Goal: Task Accomplishment & Management: Use online tool/utility

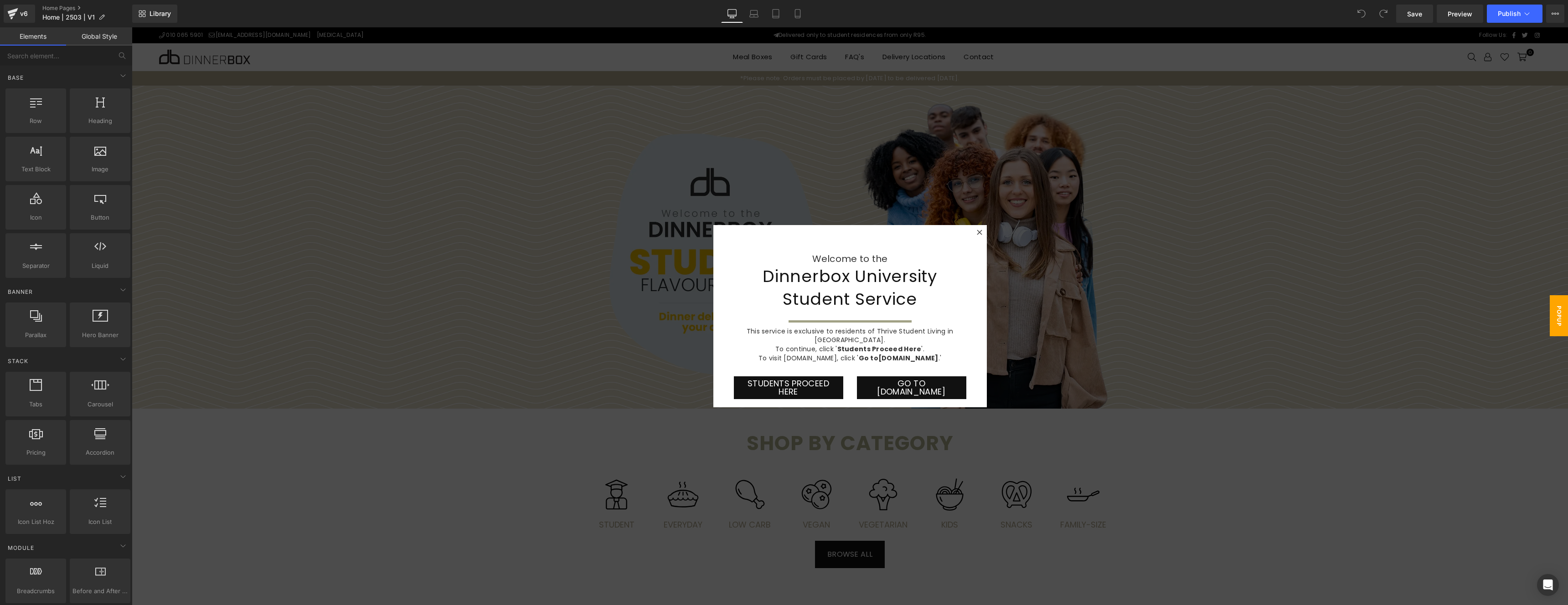
click at [1063, 188] on div at bounding box center [850, 316] width 1437 height 578
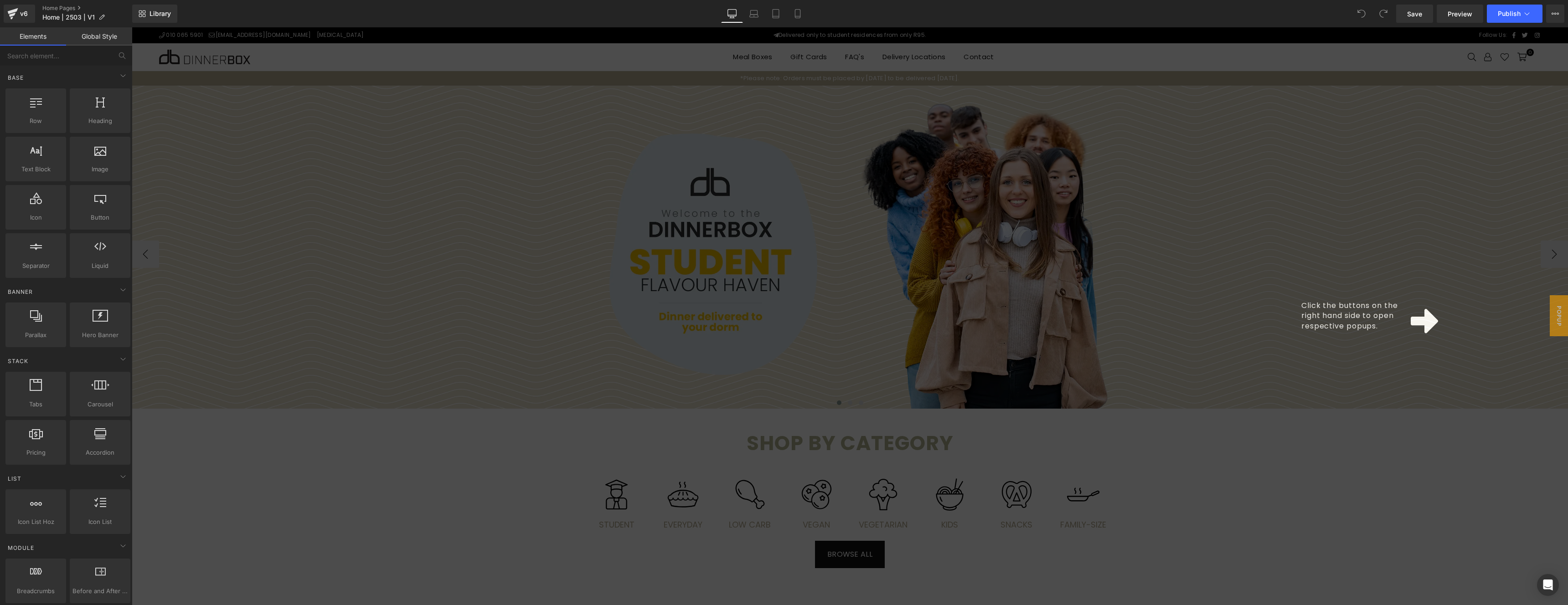
click at [1533, 309] on div "Click the buttons on the right hand side to open respective popups." at bounding box center [850, 316] width 1437 height 578
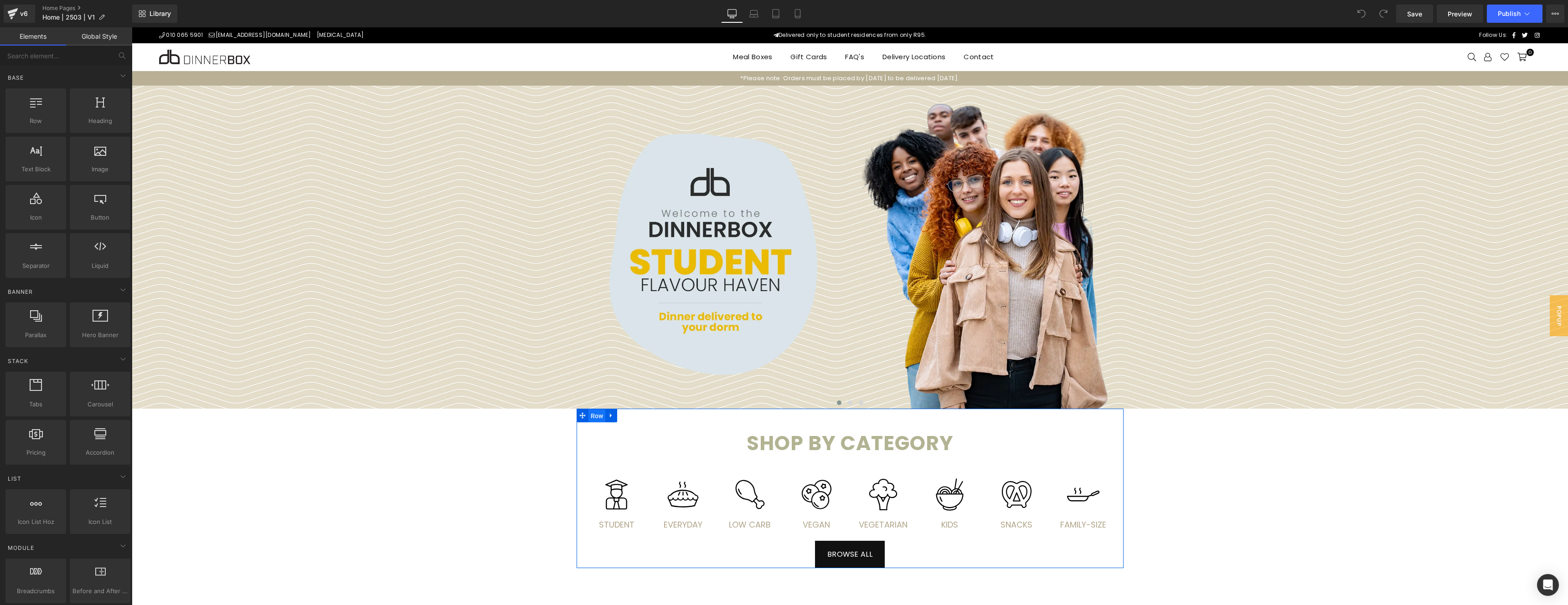
click at [598, 418] on span "Row" at bounding box center [597, 416] width 17 height 13
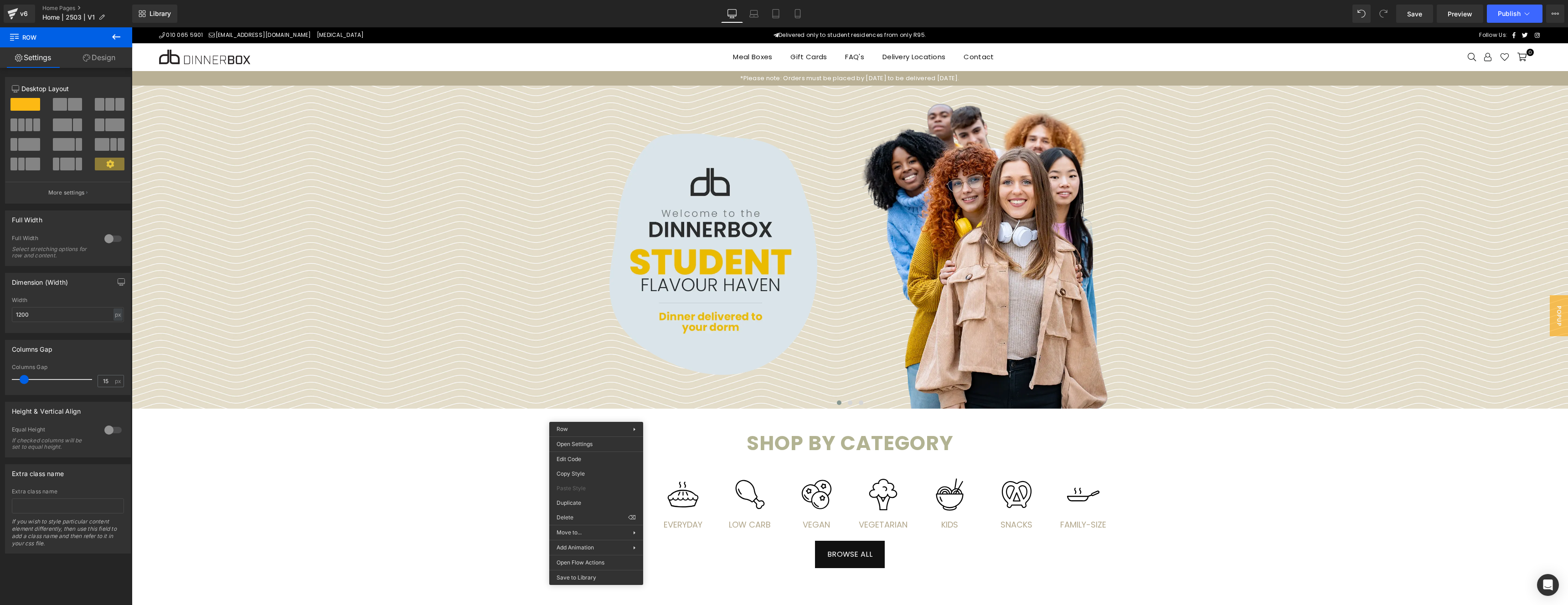
click at [595, 416] on span "Row" at bounding box center [597, 416] width 13 height 11
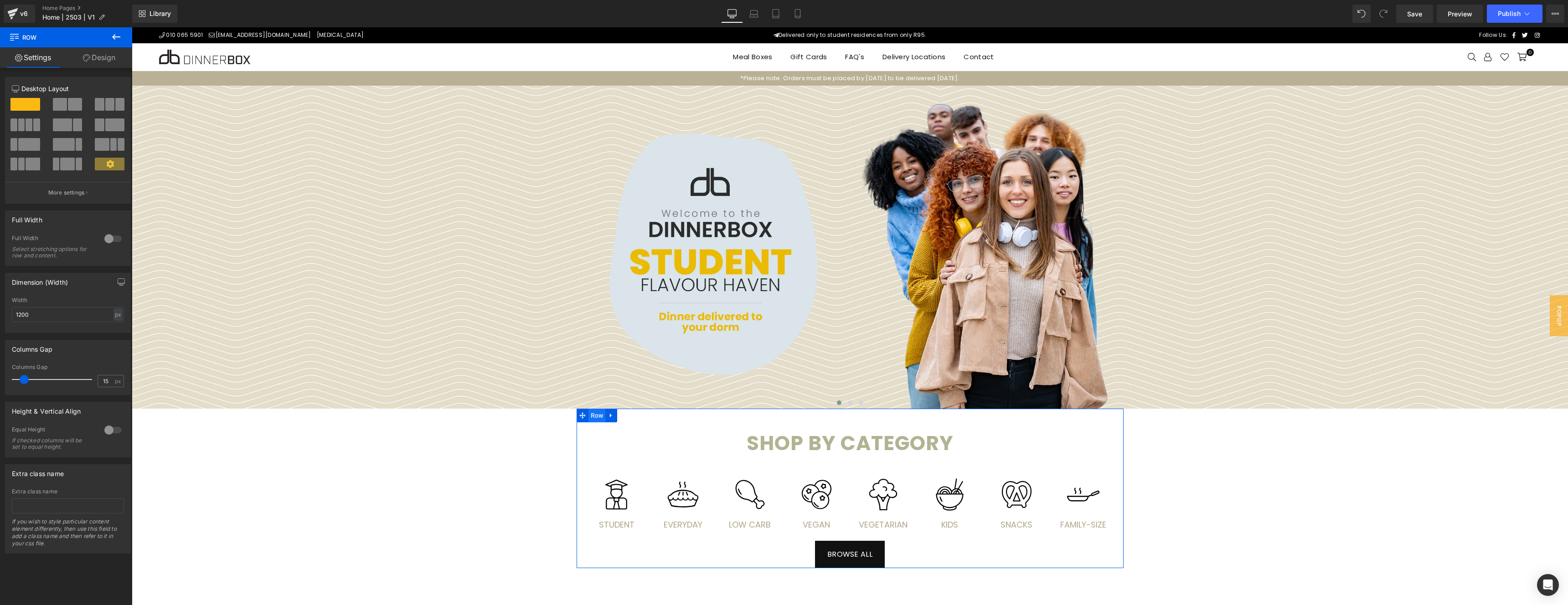
click at [597, 414] on span "Row" at bounding box center [597, 416] width 17 height 13
click at [69, 195] on p "More settings" at bounding box center [66, 192] width 37 height 8
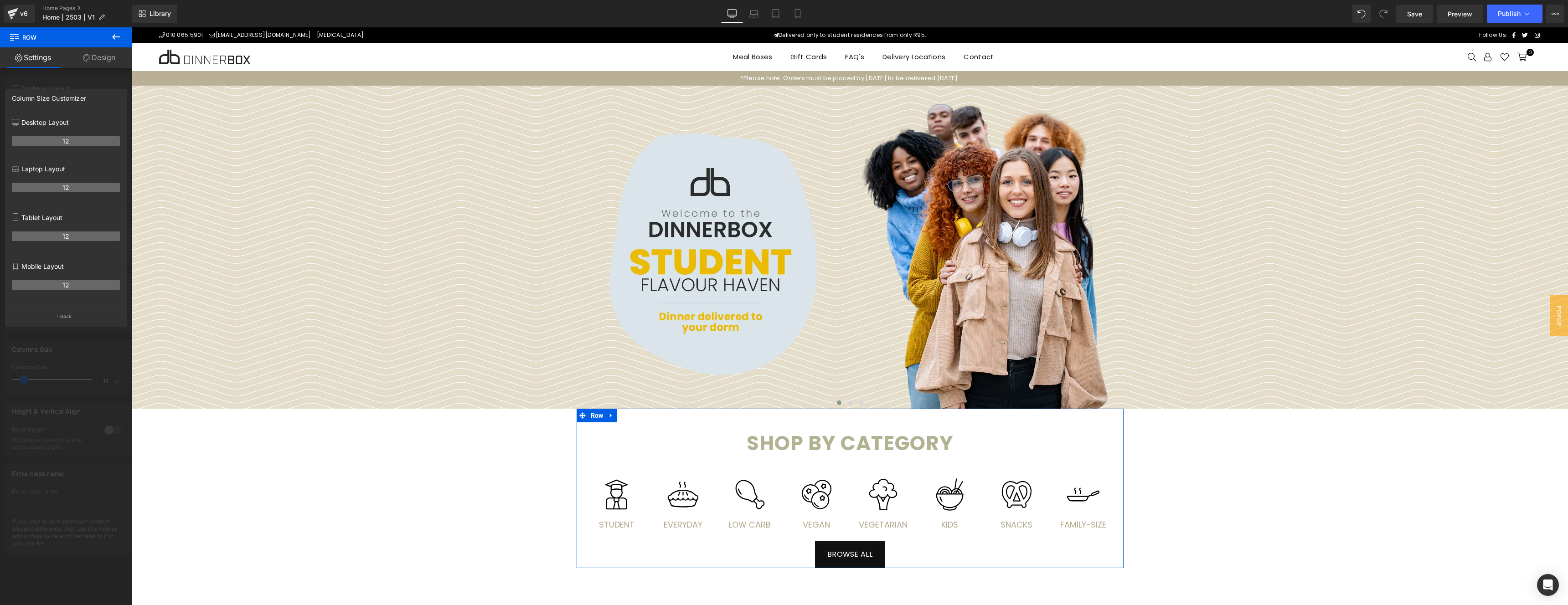
click at [107, 60] on link "Design" at bounding box center [99, 58] width 66 height 21
click at [597, 415] on span "Row" at bounding box center [597, 416] width 17 height 13
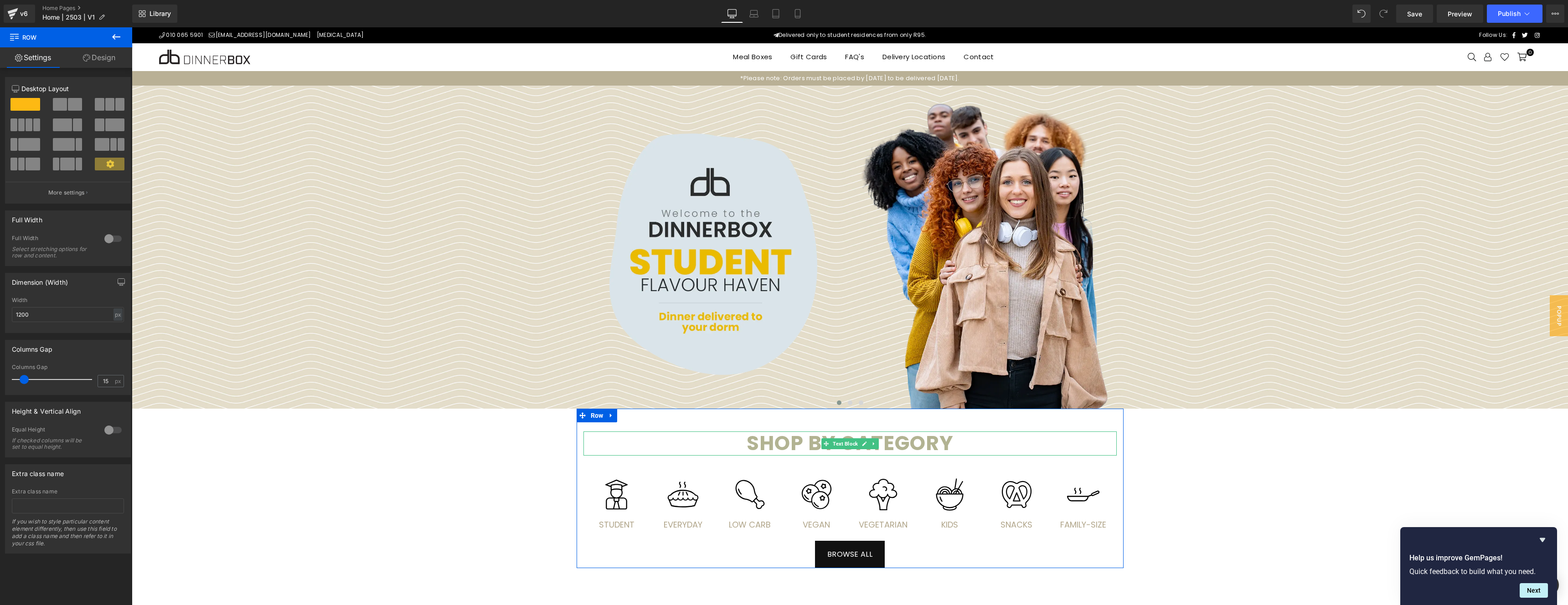
click at [890, 444] on strong "Shop by categorY" at bounding box center [850, 443] width 207 height 28
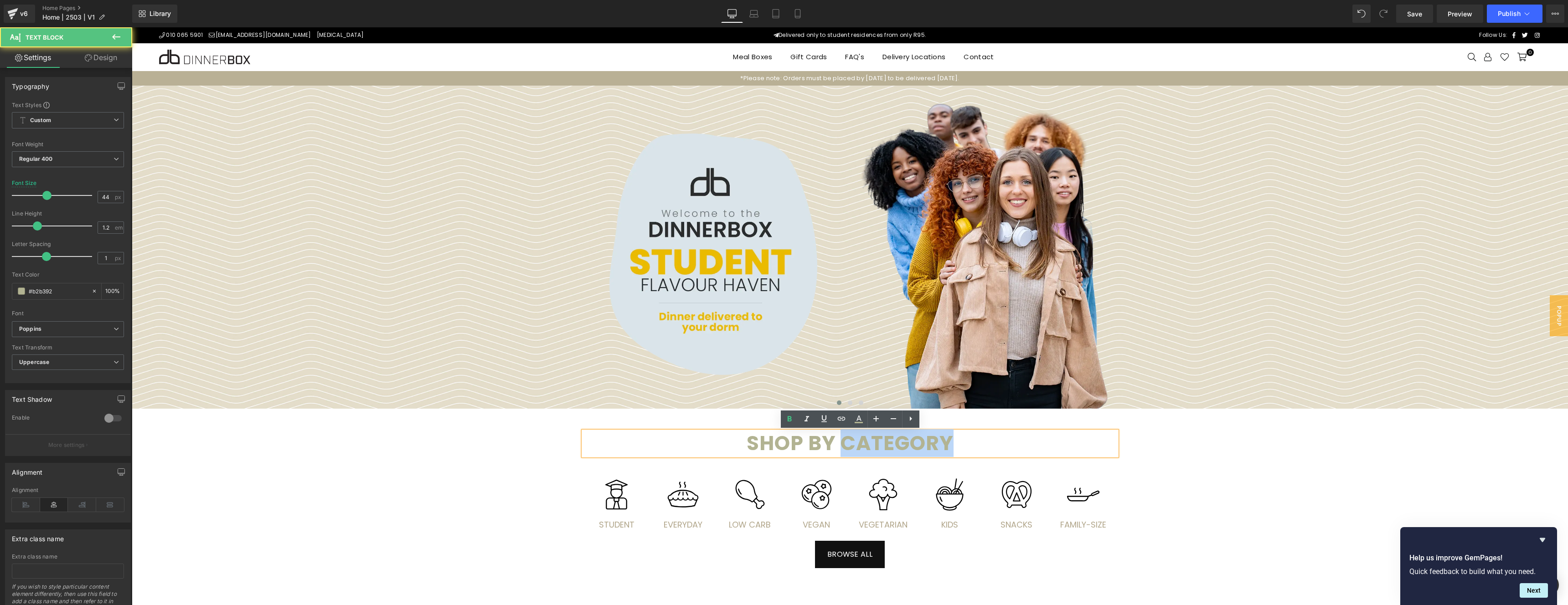
click at [890, 444] on strong "Shop by categorY" at bounding box center [850, 443] width 207 height 28
drag, startPoint x: 709, startPoint y: 444, endPoint x: 759, endPoint y: 440, distance: 50.2
click at [709, 444] on p "Shop by categorY" at bounding box center [850, 444] width 533 height 24
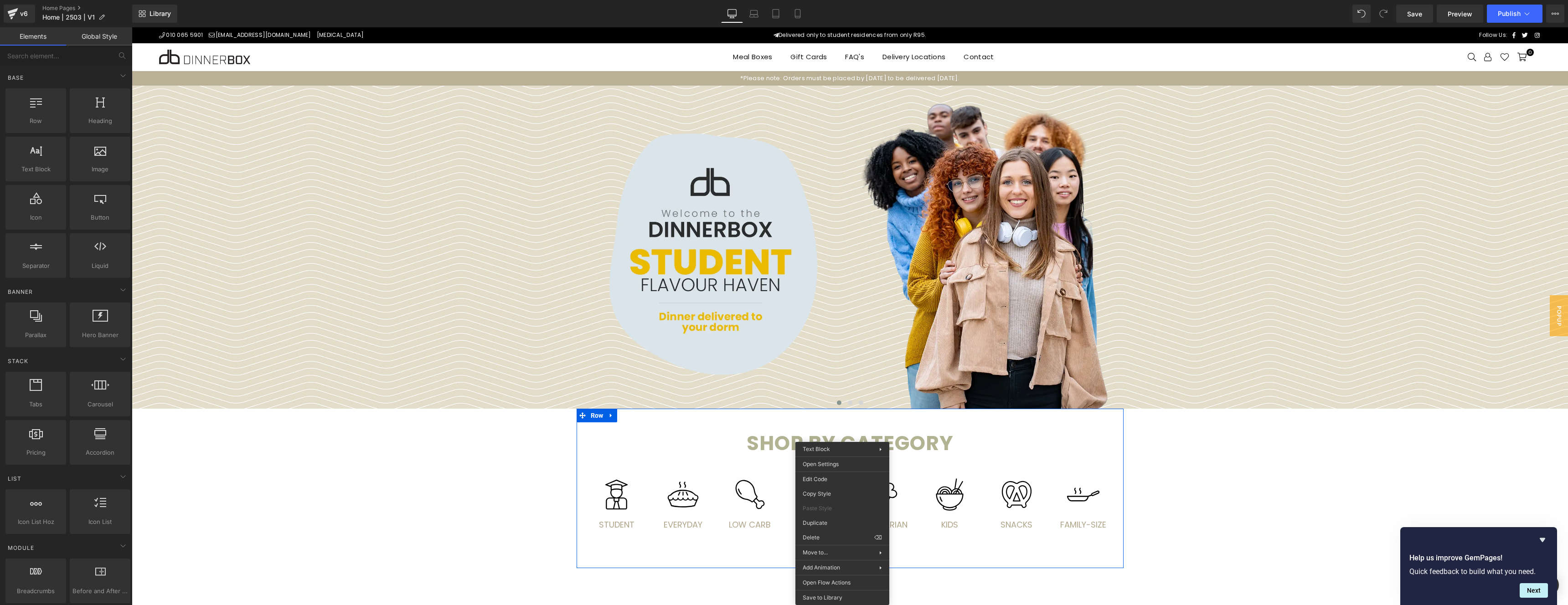
click at [953, 441] on strong "Shop by categorY" at bounding box center [850, 443] width 207 height 28
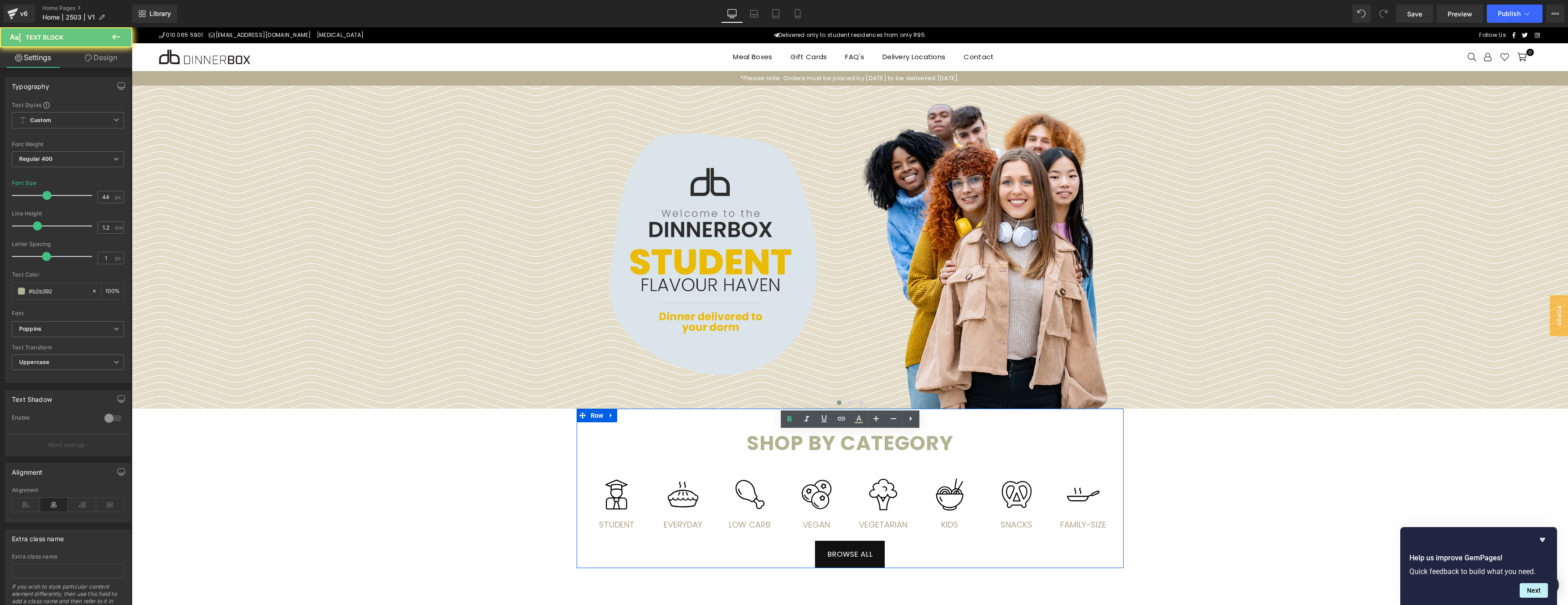
click at [953, 441] on strong "Shop by categorY" at bounding box center [850, 443] width 207 height 28
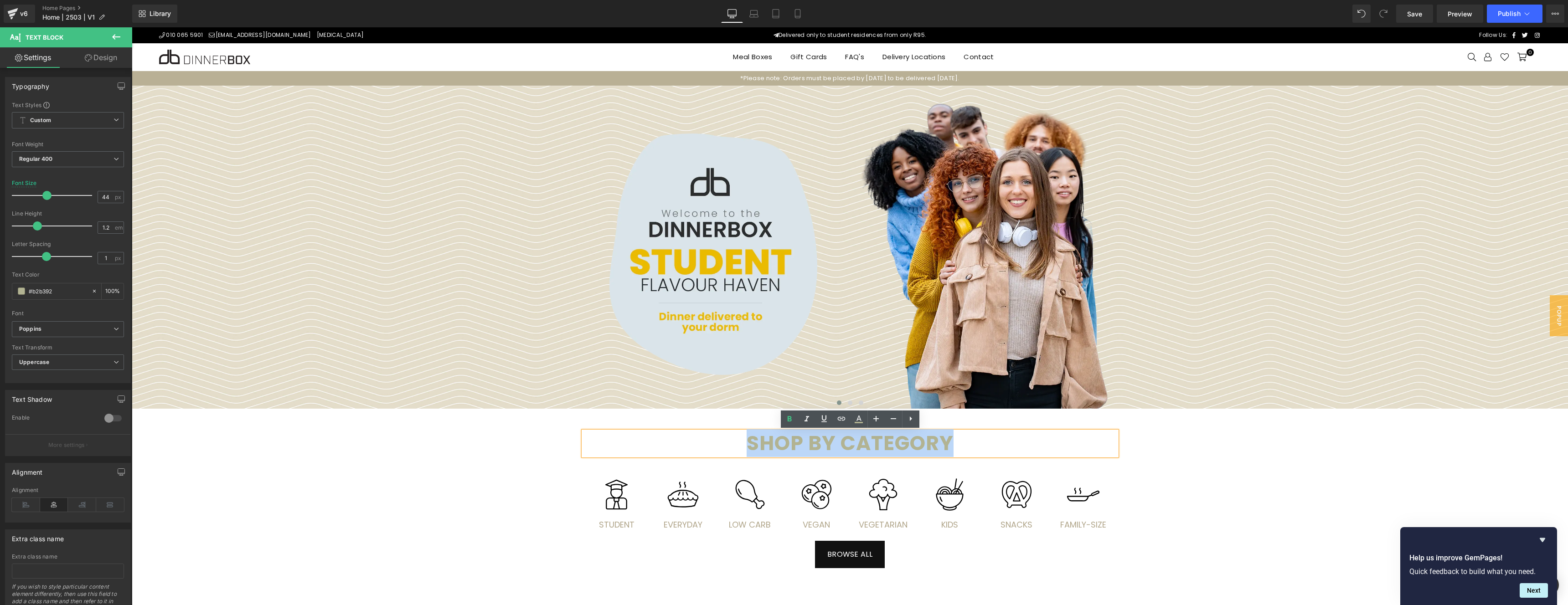
copy strong "Shop by categorY"
click at [58, 290] on input "#b2b392" at bounding box center [58, 291] width 58 height 10
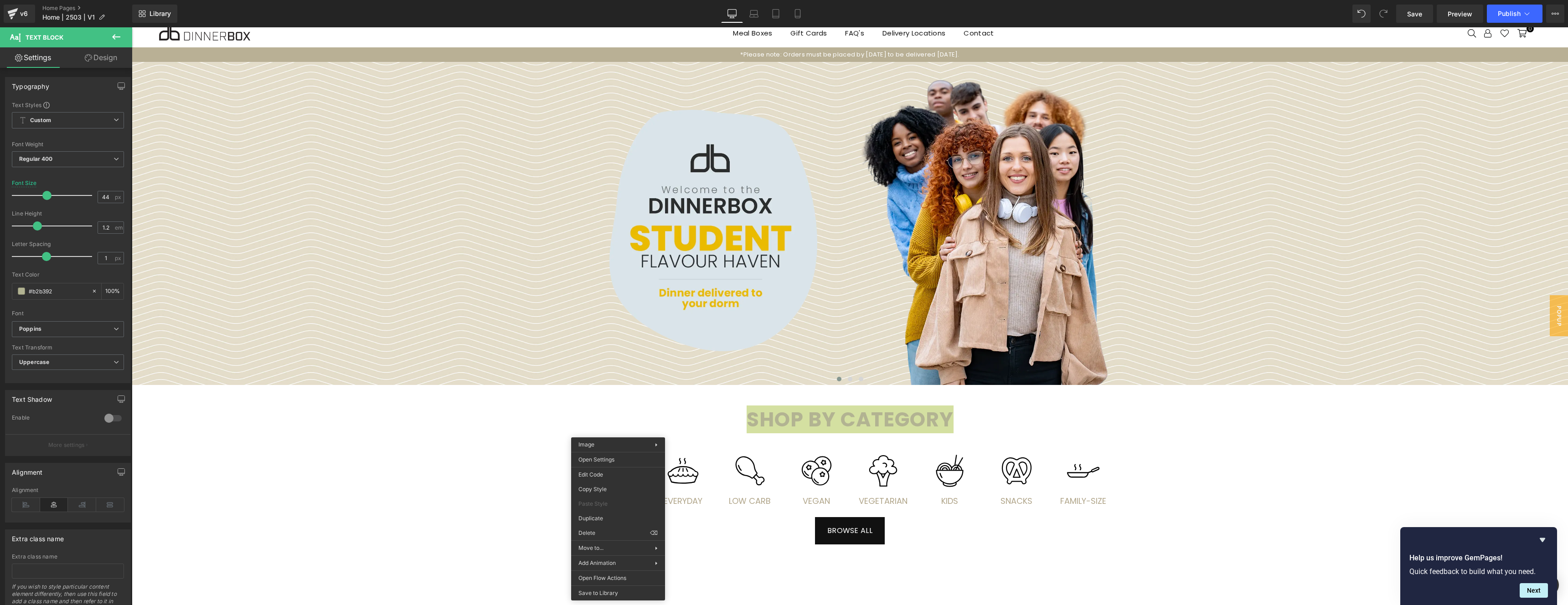
scroll to position [24, 0]
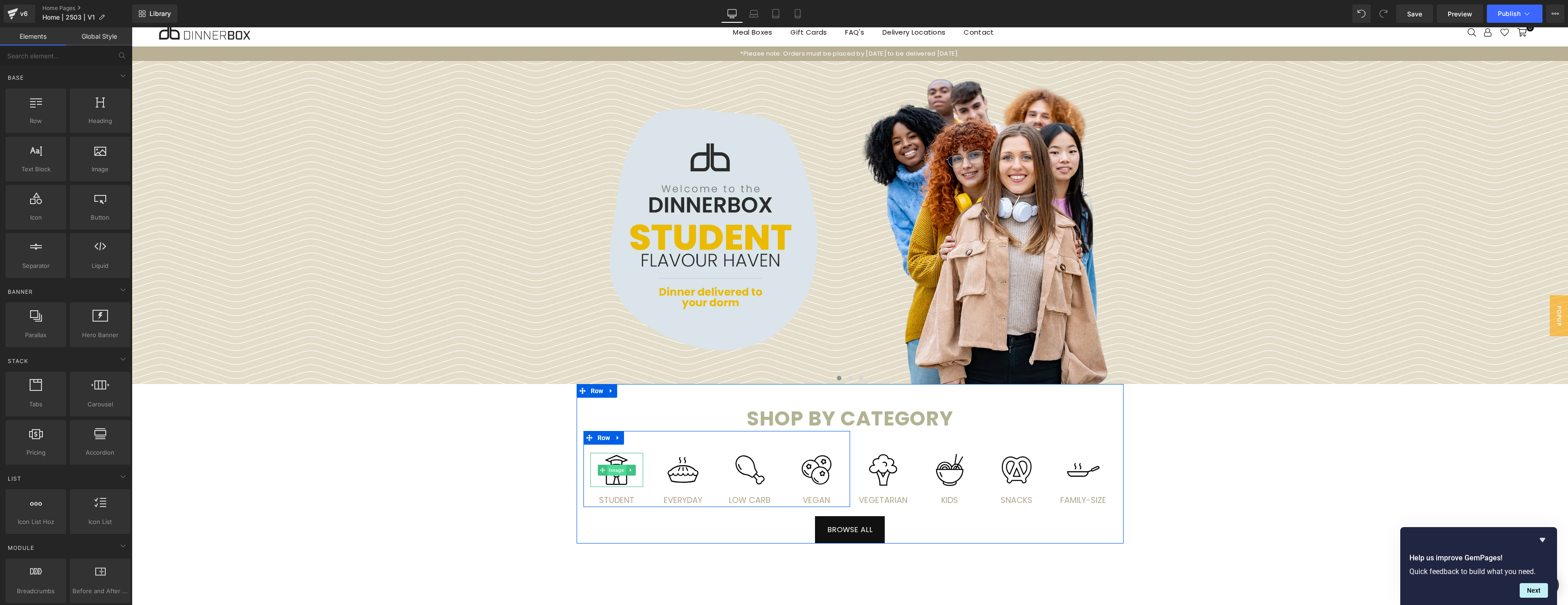
click at [616, 470] on span "Image" at bounding box center [616, 470] width 19 height 11
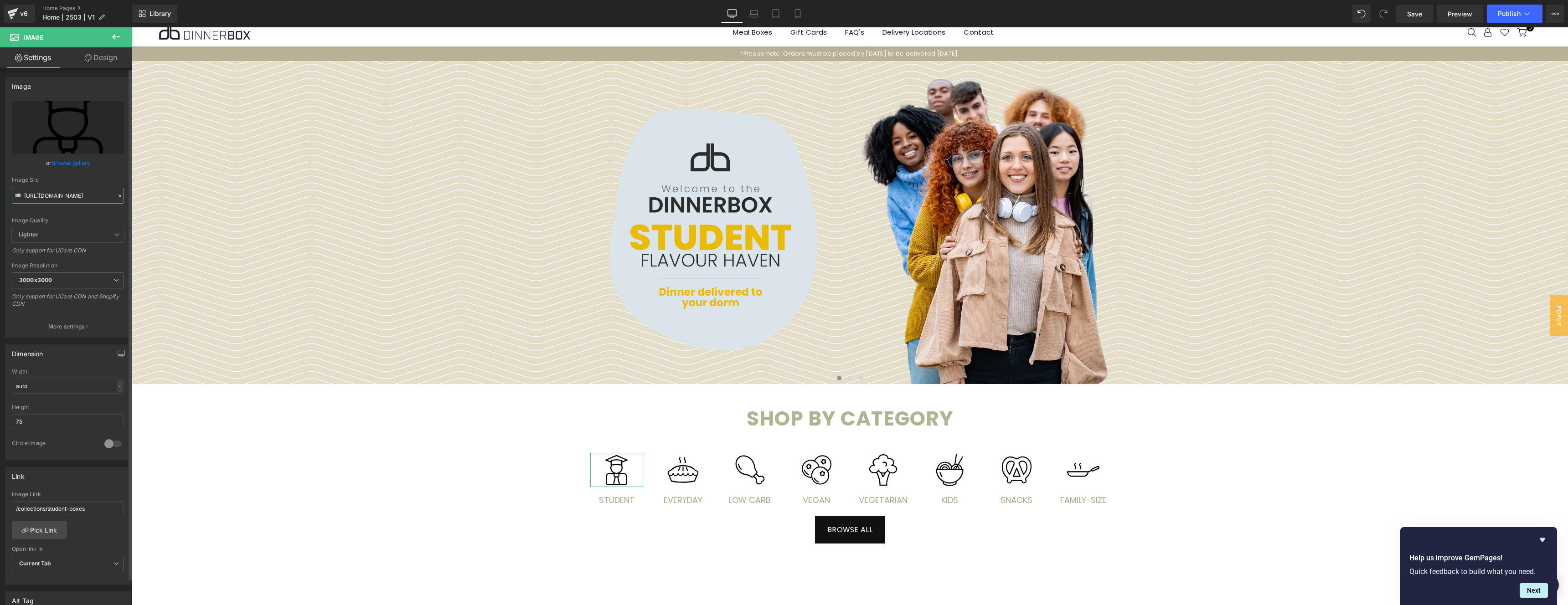
click at [48, 194] on input "[URL][DOMAIN_NAME]" at bounding box center [68, 196] width 112 height 16
click at [614, 502] on span "Text Block" at bounding box center [612, 501] width 29 height 11
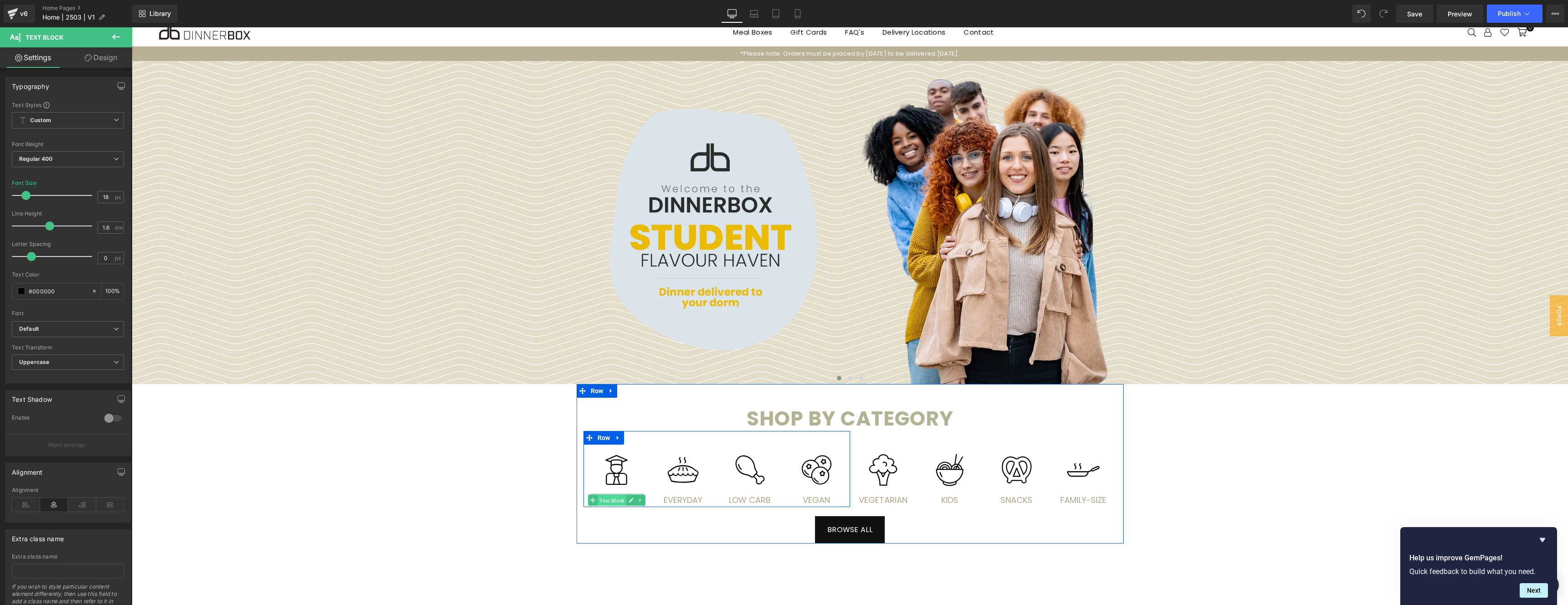
click at [617, 502] on span "Text Block" at bounding box center [612, 501] width 29 height 11
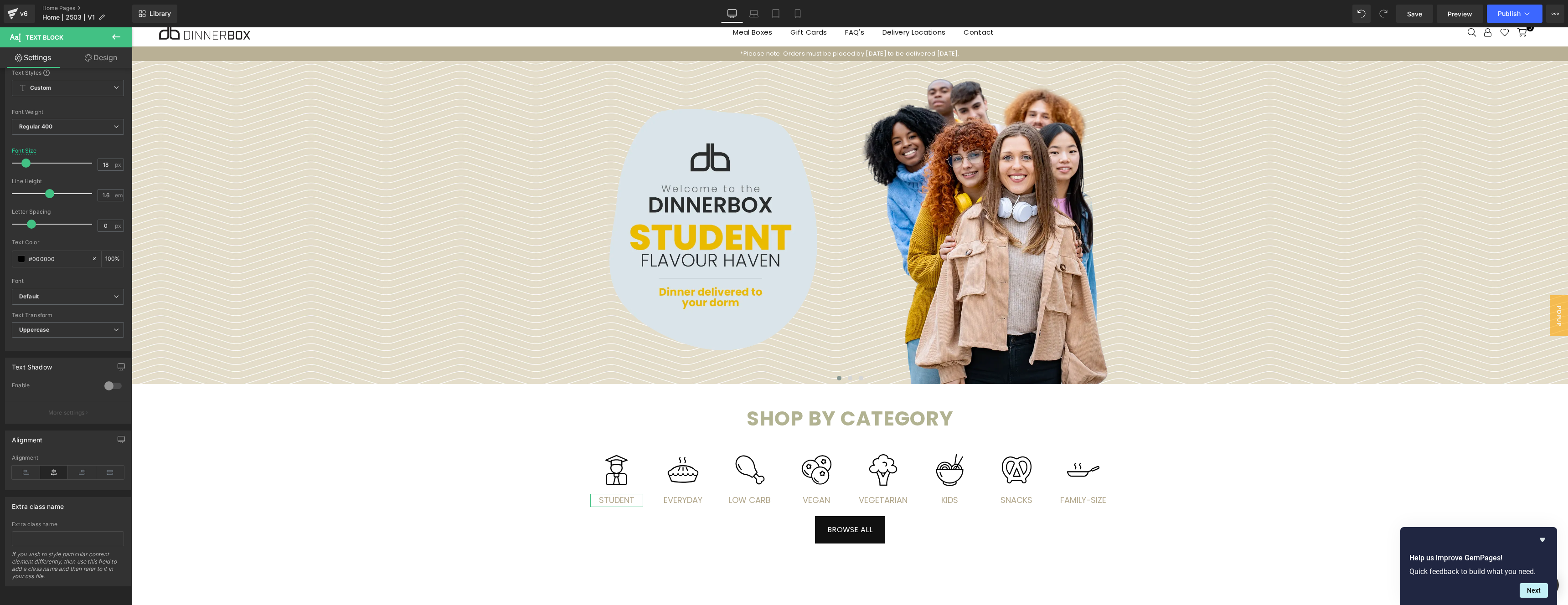
scroll to position [40, 0]
click at [612, 466] on span "Image" at bounding box center [616, 470] width 19 height 11
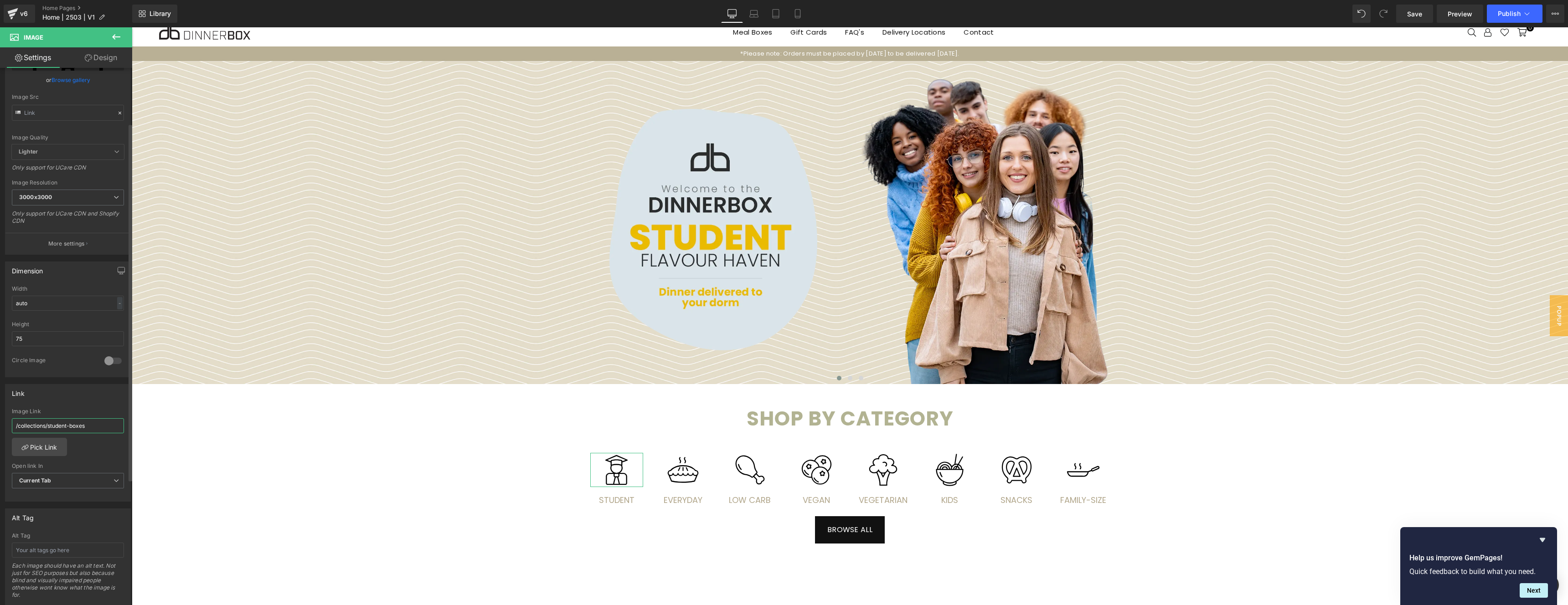
click at [97, 427] on input "/collections/student-boxes" at bounding box center [68, 425] width 112 height 15
click at [684, 472] on span "Image" at bounding box center [683, 470] width 19 height 11
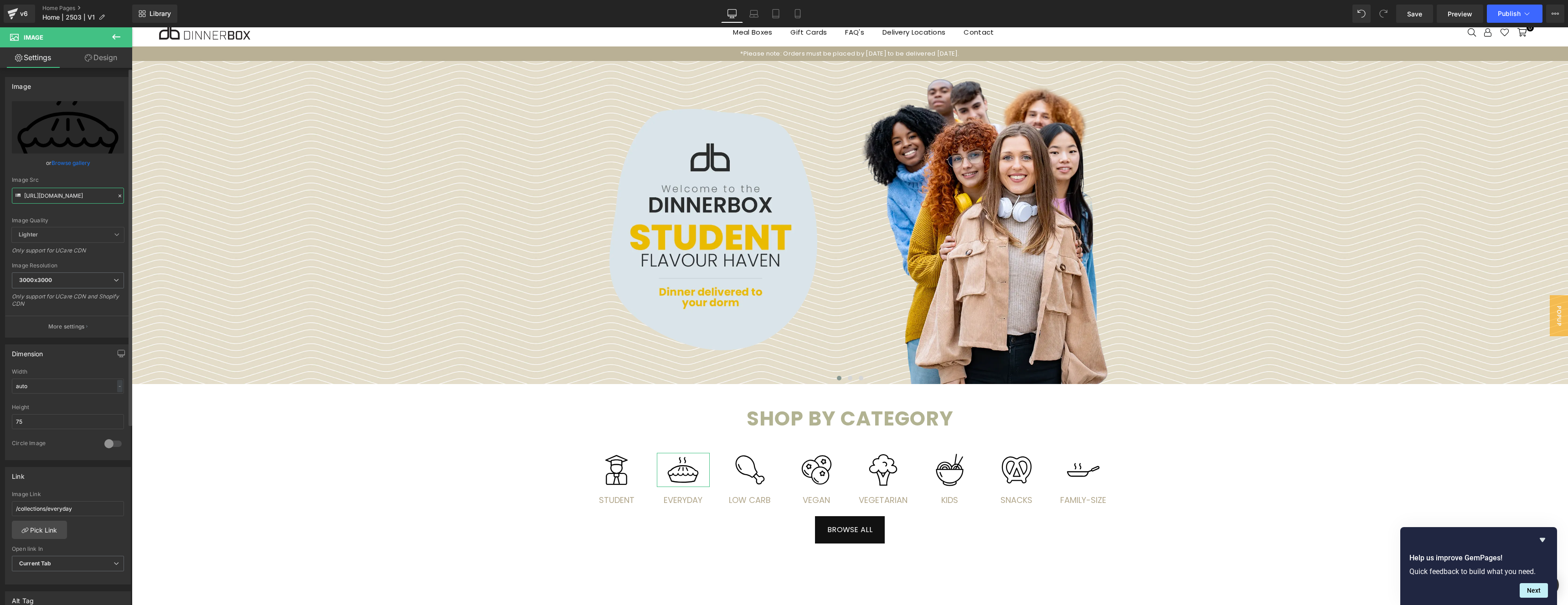
click at [72, 194] on input "[URL][DOMAIN_NAME]" at bounding box center [68, 196] width 112 height 16
click at [747, 469] on span "Image" at bounding box center [750, 470] width 19 height 11
click at [54, 195] on input "[URL][DOMAIN_NAME]" at bounding box center [68, 196] width 112 height 16
click at [818, 471] on span "Image" at bounding box center [816, 470] width 19 height 11
click at [78, 198] on input "[URL][DOMAIN_NAME]" at bounding box center [68, 196] width 112 height 16
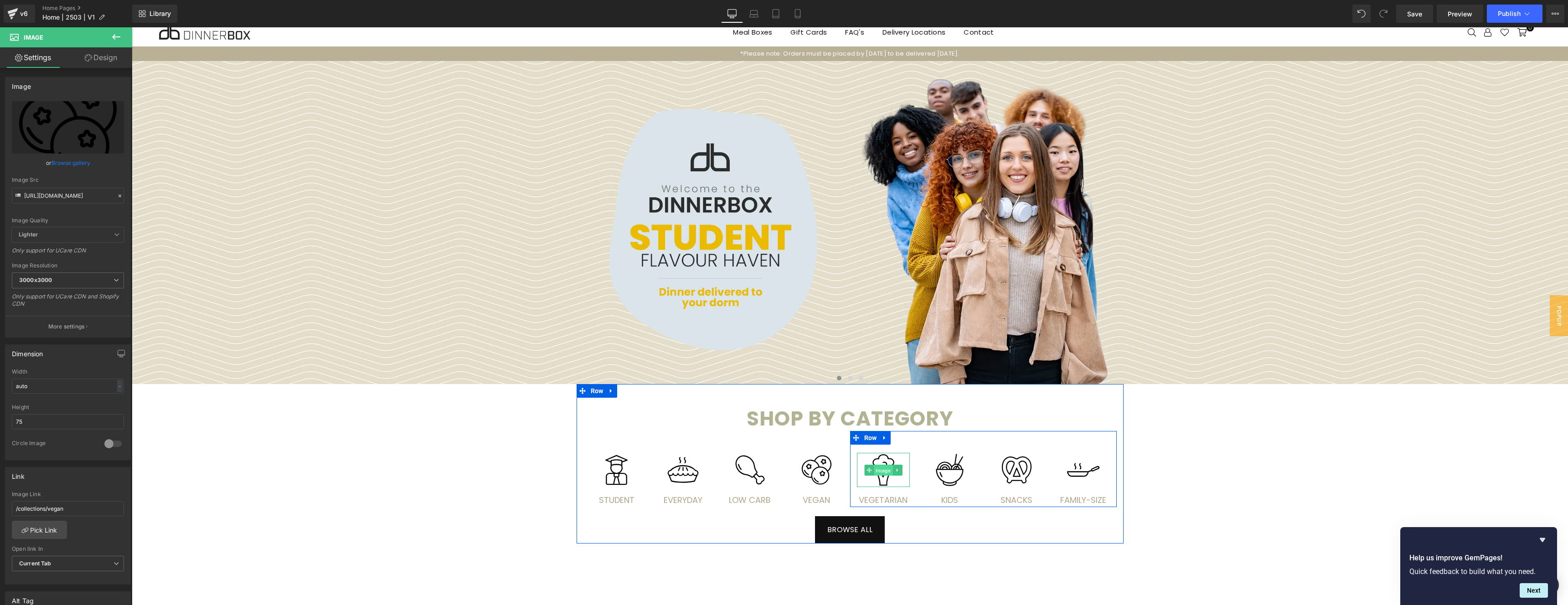
click at [884, 471] on span "Image" at bounding box center [883, 470] width 19 height 11
click at [83, 192] on input "[URL][DOMAIN_NAME]" at bounding box center [68, 196] width 112 height 16
click at [951, 471] on span "Image" at bounding box center [950, 470] width 19 height 11
drag, startPoint x: 77, startPoint y: 194, endPoint x: 101, endPoint y: 194, distance: 24.0
click at [77, 194] on input "[URL][DOMAIN_NAME]" at bounding box center [68, 196] width 112 height 16
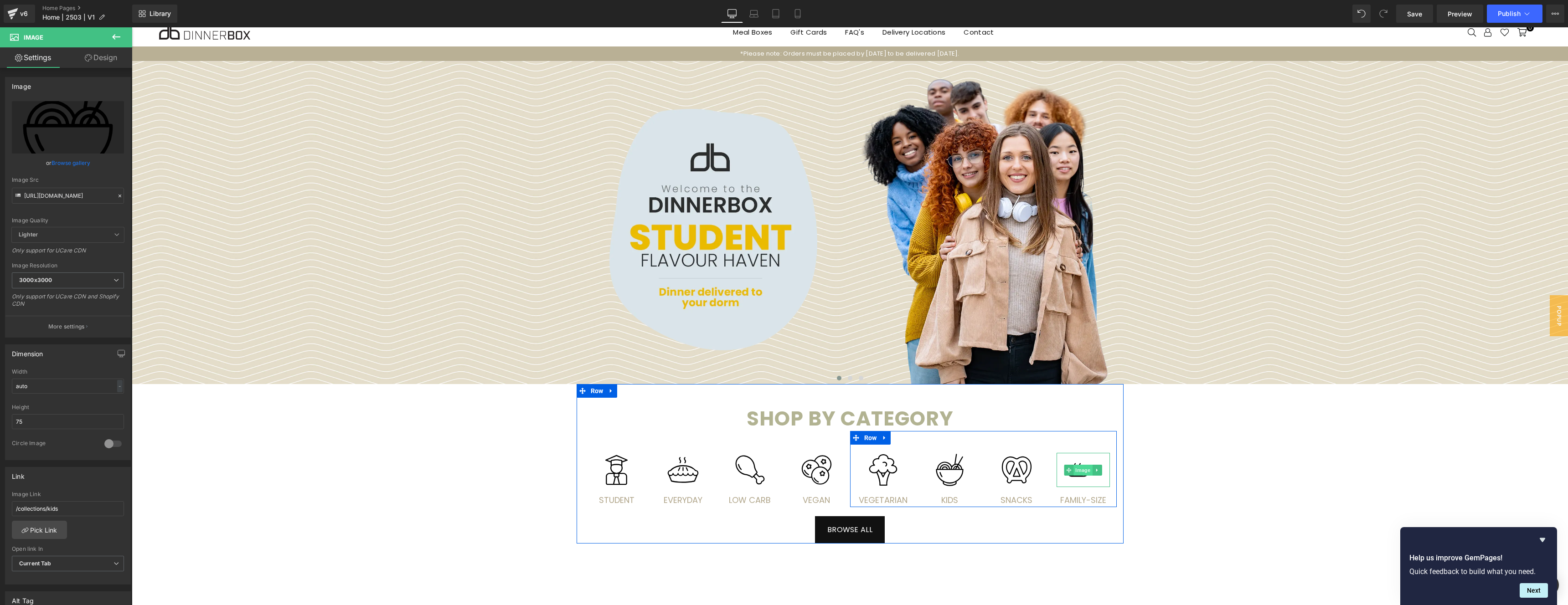
click at [1079, 471] on span "Image" at bounding box center [1083, 470] width 19 height 11
click at [51, 199] on input "[URL][DOMAIN_NAME]" at bounding box center [68, 196] width 112 height 16
